Goal: Task Accomplishment & Management: Manage account settings

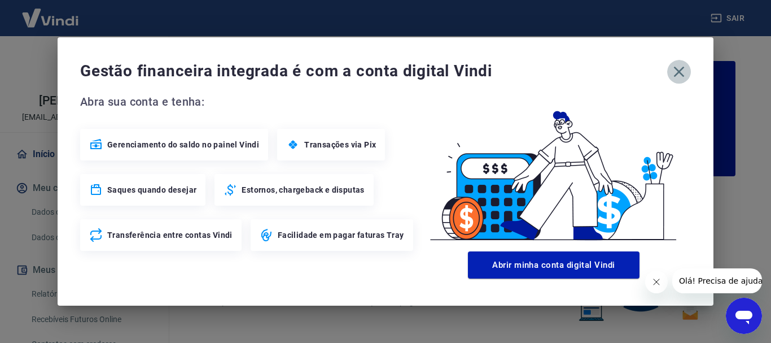
click at [678, 74] on icon "button" at bounding box center [679, 72] width 18 height 18
